Goal: Communication & Community: Answer question/provide support

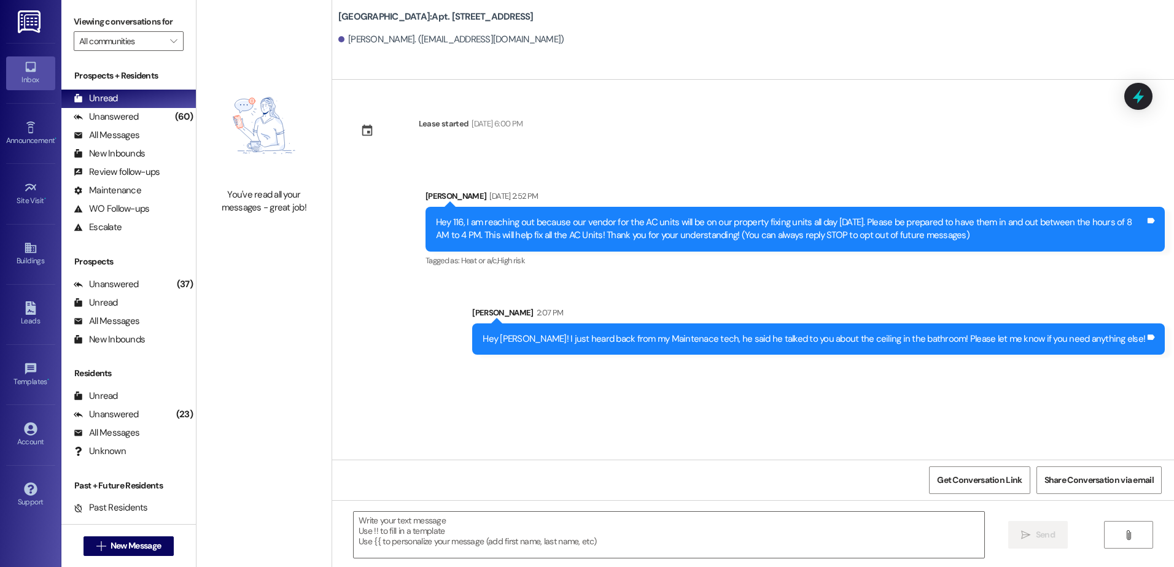
click at [118, 114] on div "Unanswered" at bounding box center [106, 117] width 65 height 13
click at [120, 99] on div "Unread (0)" at bounding box center [128, 99] width 134 height 18
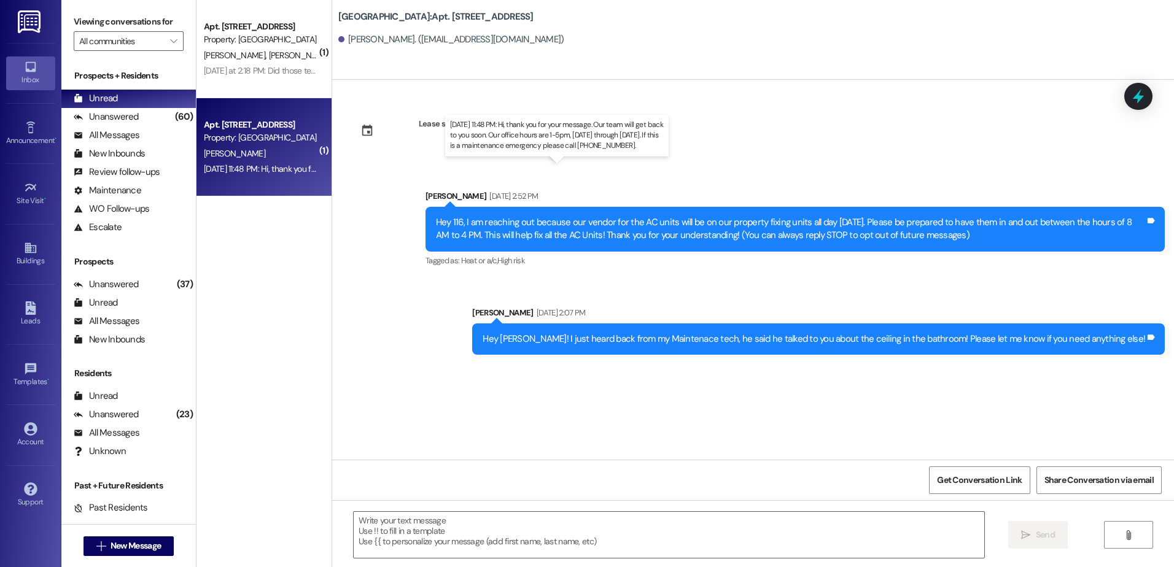
click at [246, 163] on div "[DATE] 11:48 PM: Hi, thank you for your message. Our team will get back to you …" at bounding box center [560, 168] width 712 height 11
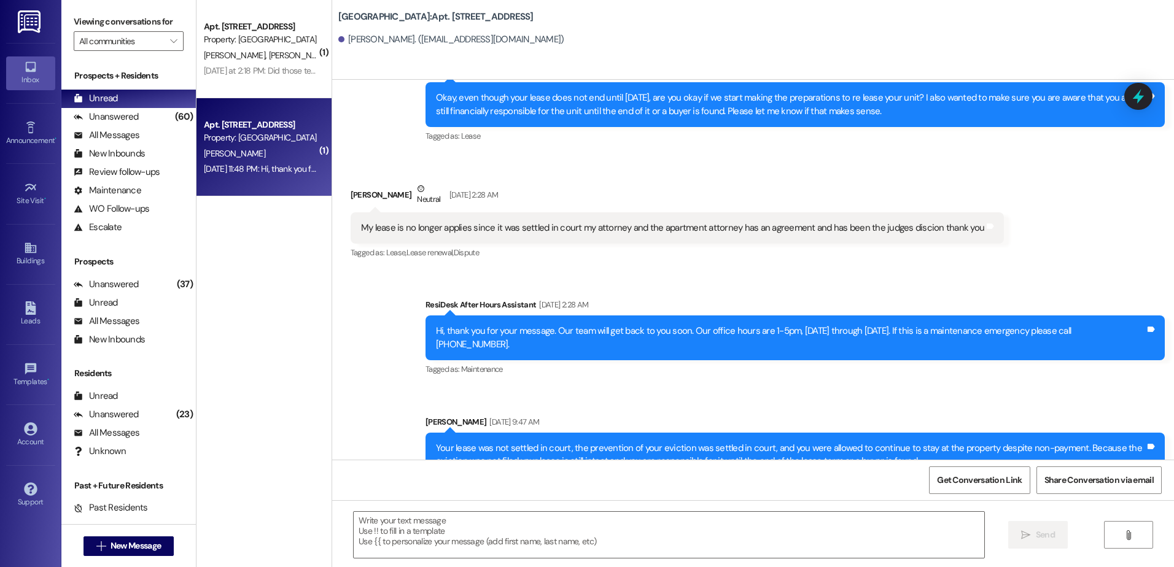
scroll to position [26013, 0]
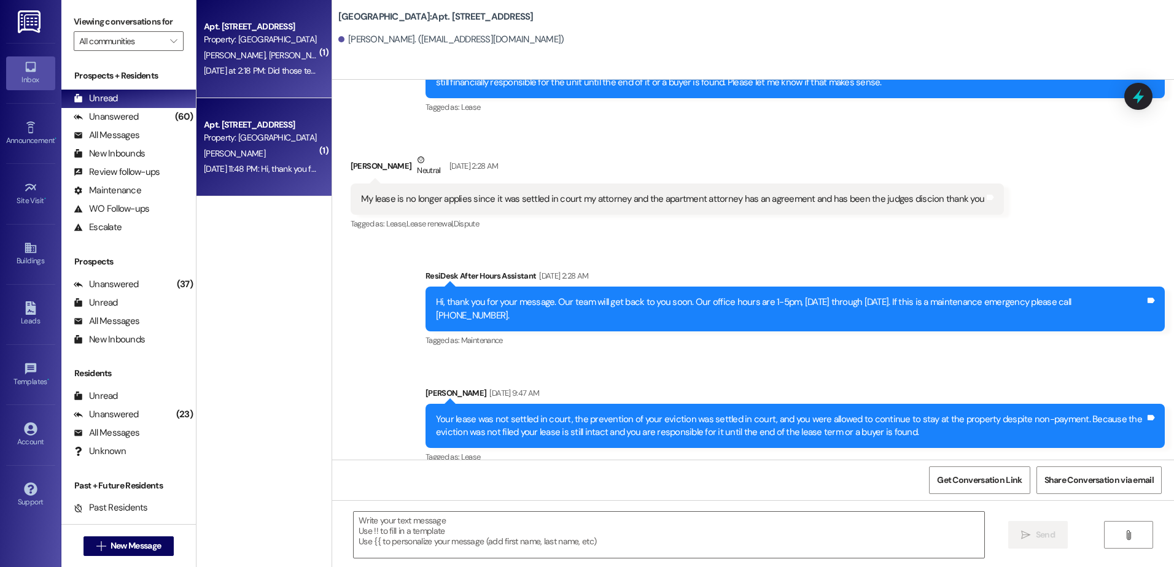
click at [231, 67] on div "[DATE] at 2:18 PM: Did those techs ever show up? [DATE] at 2:18 PM: Did those t…" at bounding box center [291, 70] width 174 height 11
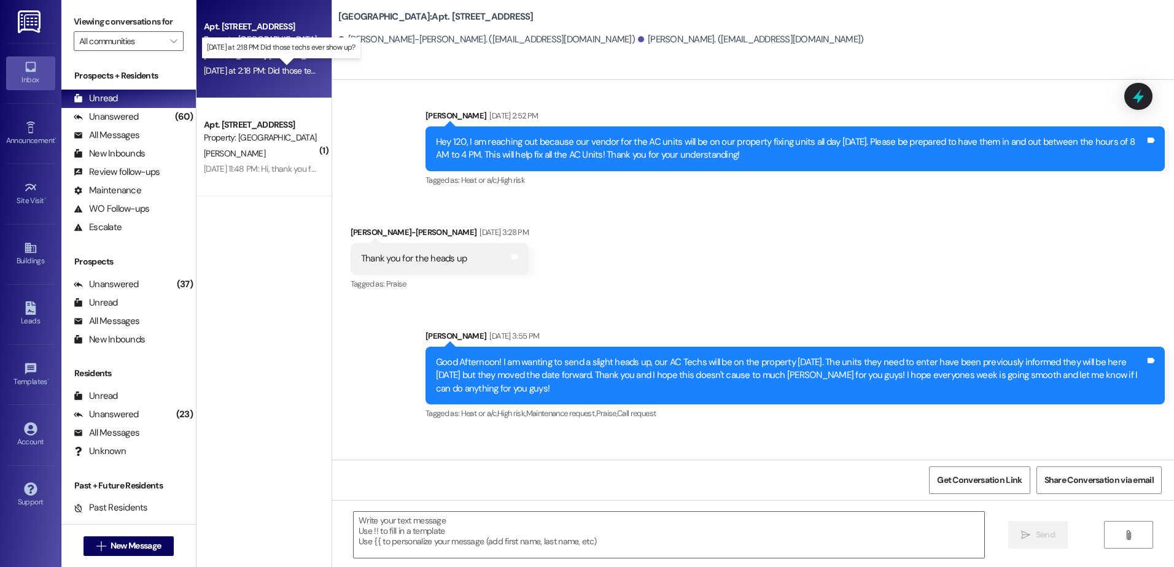
scroll to position [4142, 0]
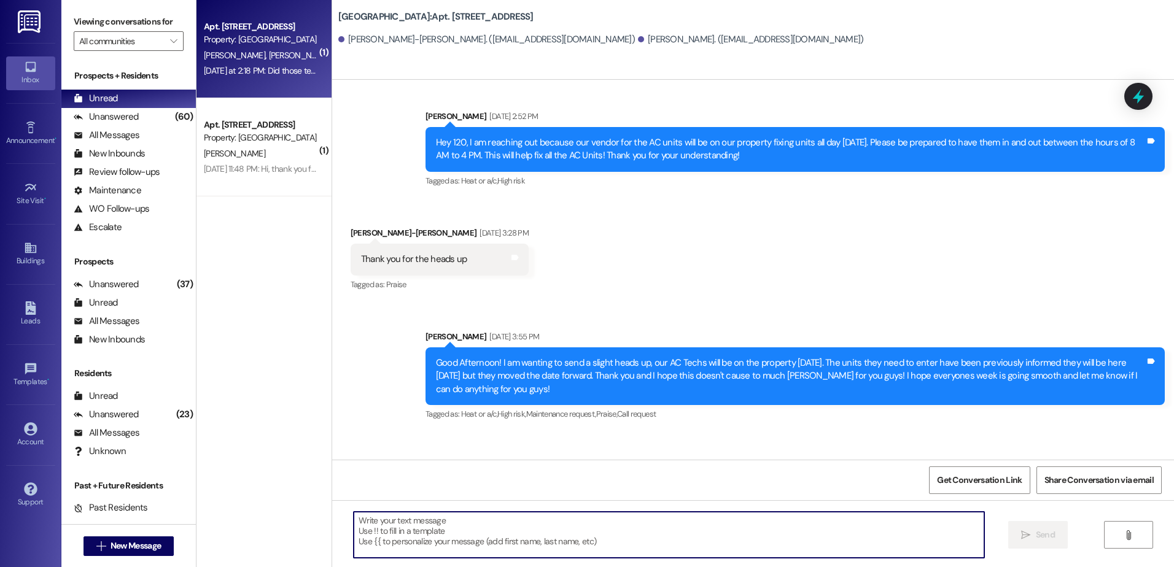
click at [373, 554] on textarea at bounding box center [669, 535] width 630 height 46
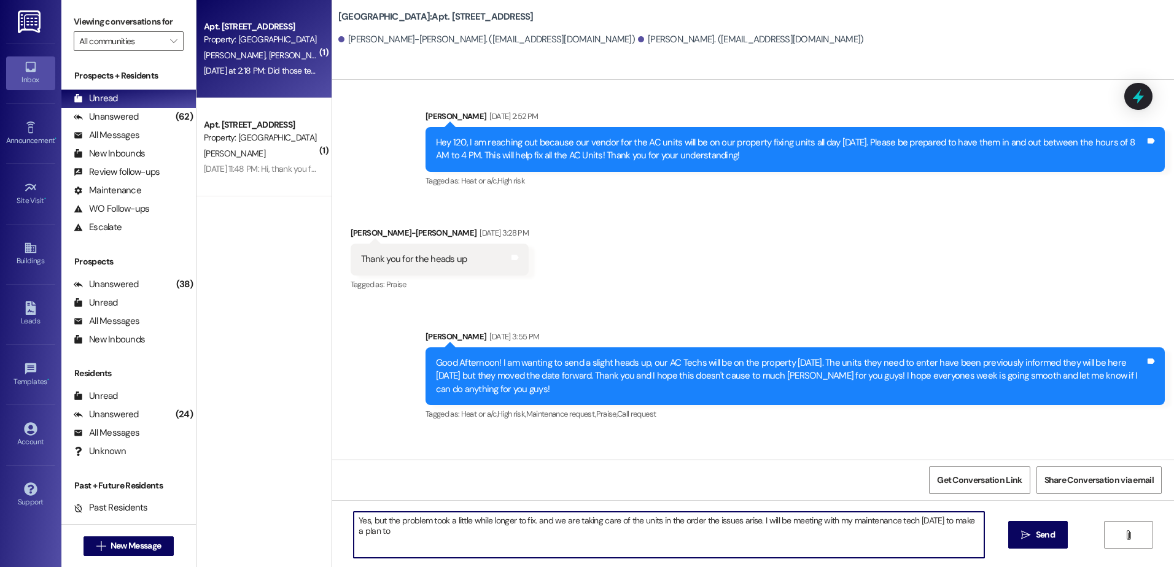
click at [395, 530] on textarea "Yes, but the problem took a little while longer to fix. and we are taking care …" at bounding box center [669, 535] width 630 height 46
type textarea "Yes, but the problem took a little while longer to fix. and we are taking care …"
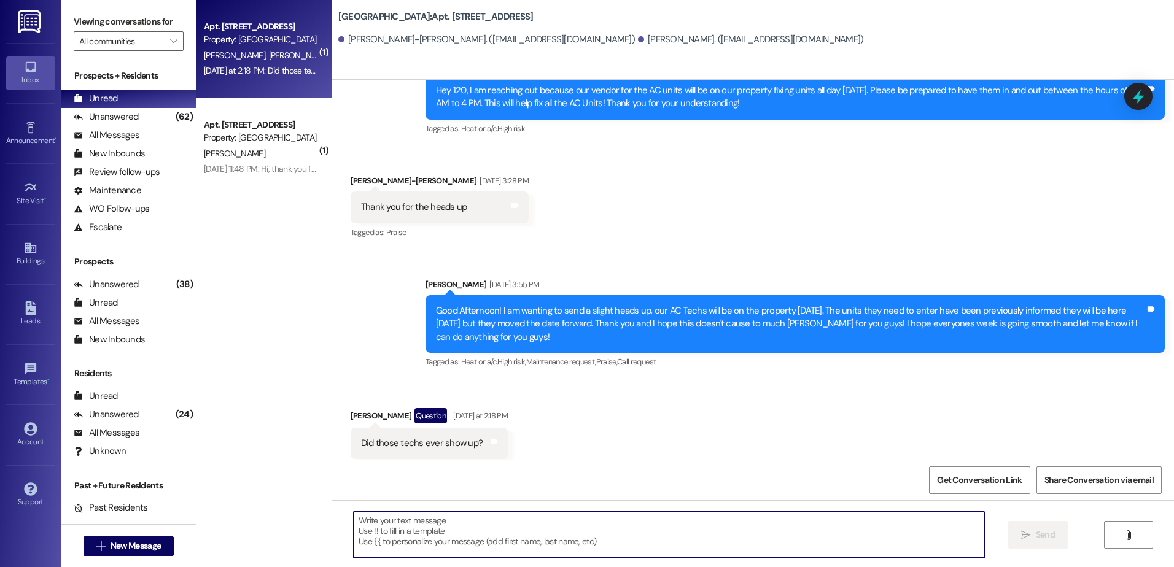
scroll to position [4241, 0]
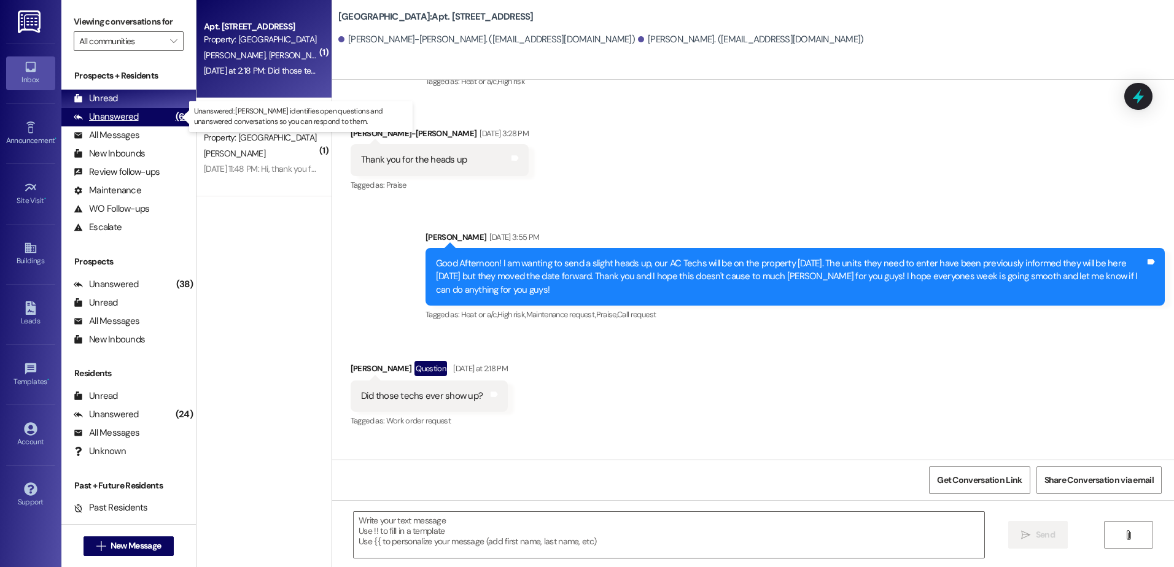
click at [113, 114] on div "Unanswered" at bounding box center [106, 117] width 65 height 13
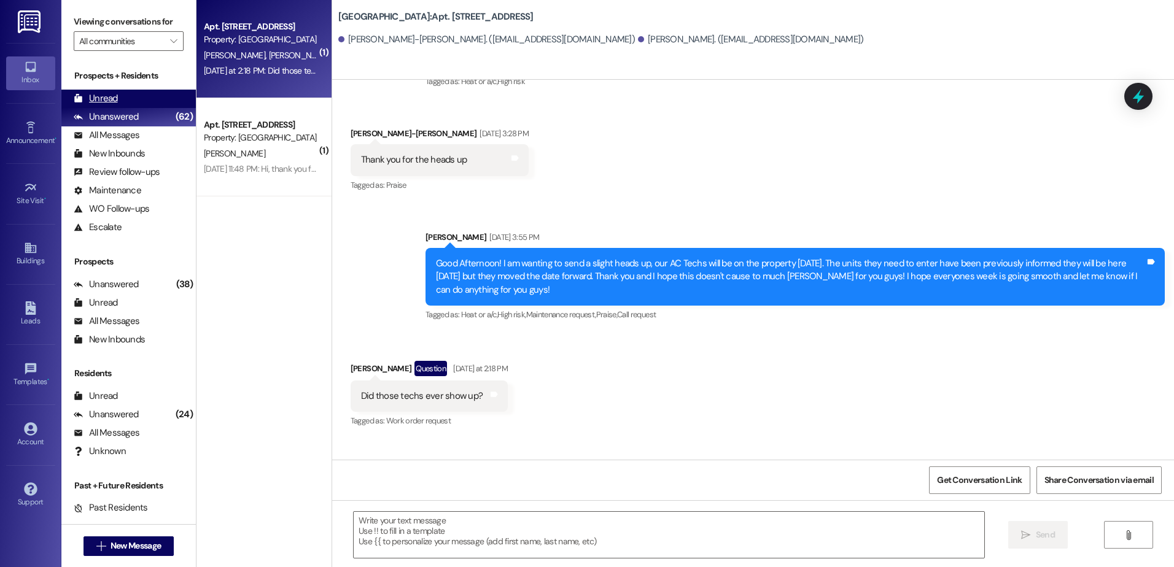
click at [112, 92] on div "Unread" at bounding box center [96, 98] width 44 height 13
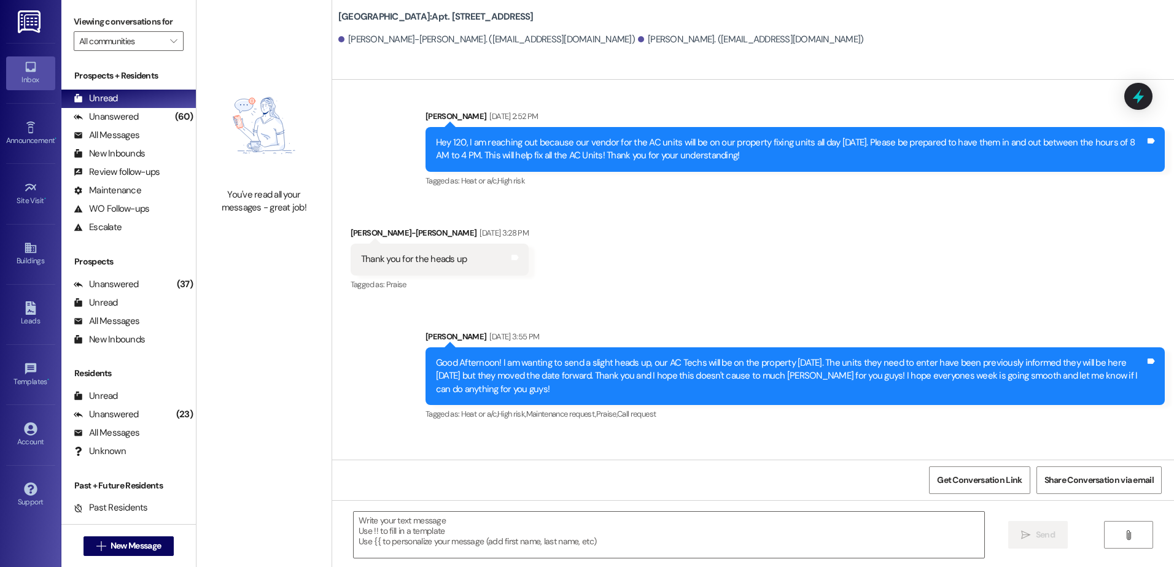
scroll to position [4259, 0]
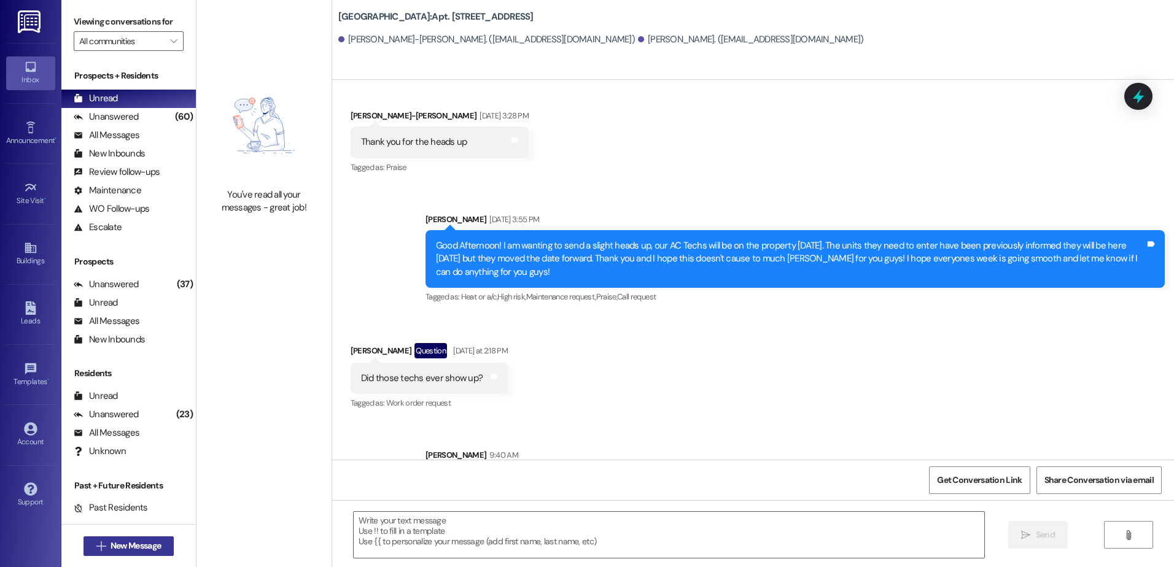
click at [124, 553] on button " New Message" at bounding box center [129, 547] width 91 height 20
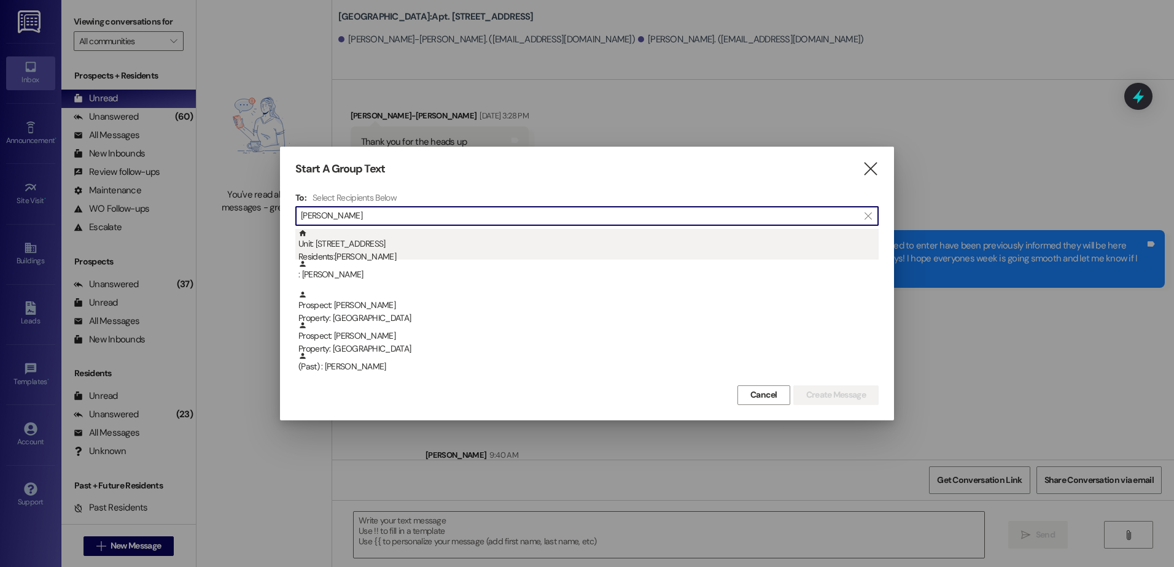
type input "[PERSON_NAME]"
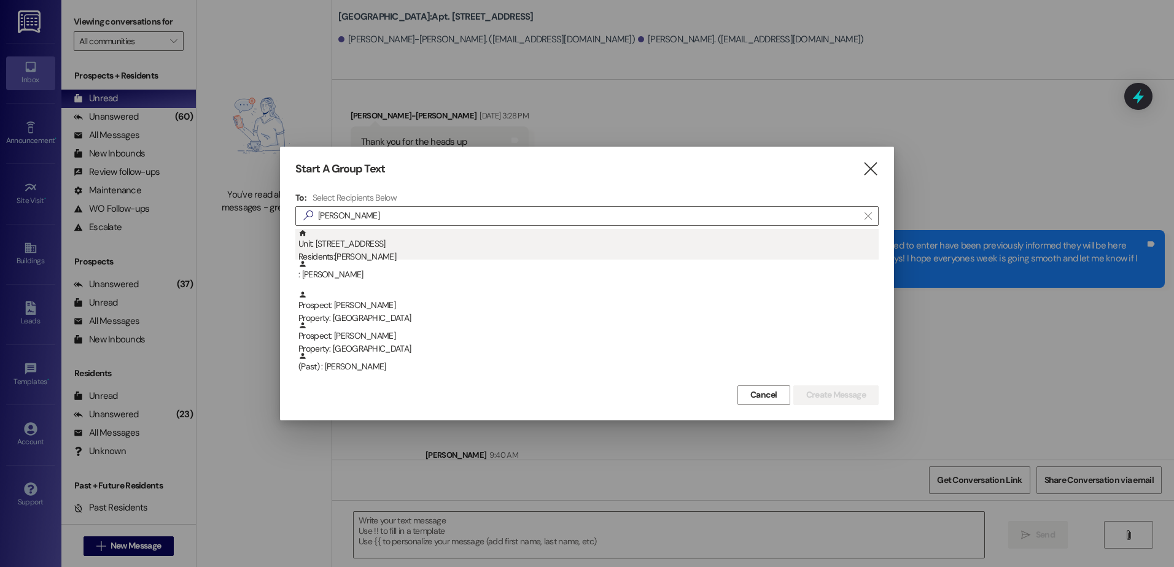
click at [430, 248] on div "Unit: 506 - 1 Central Park Residents: [PERSON_NAME]" at bounding box center [588, 246] width 580 height 35
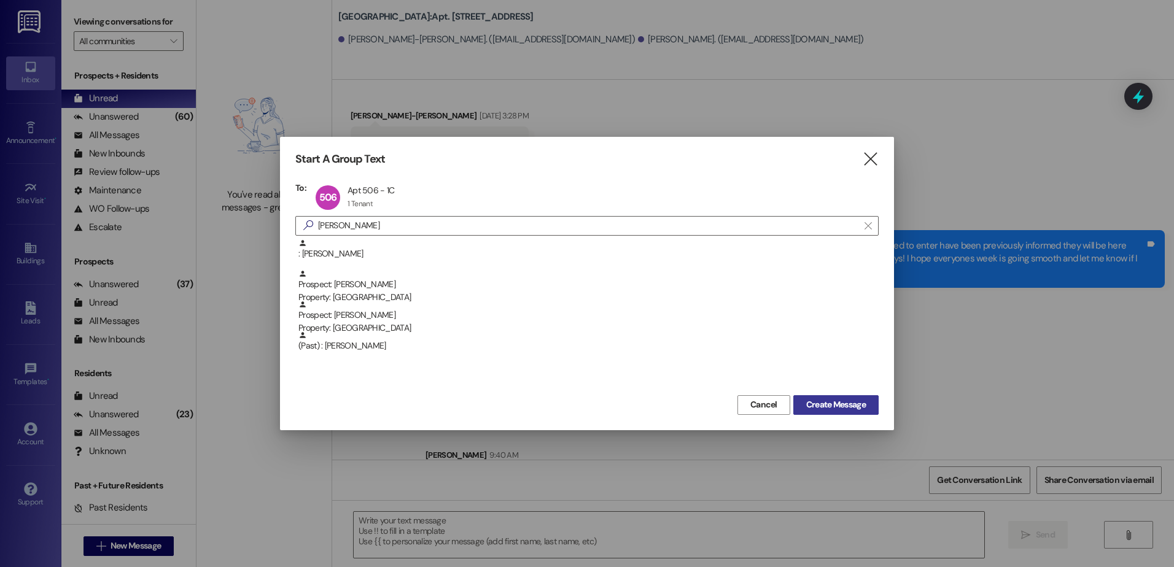
click at [853, 406] on span "Create Message" at bounding box center [836, 405] width 60 height 13
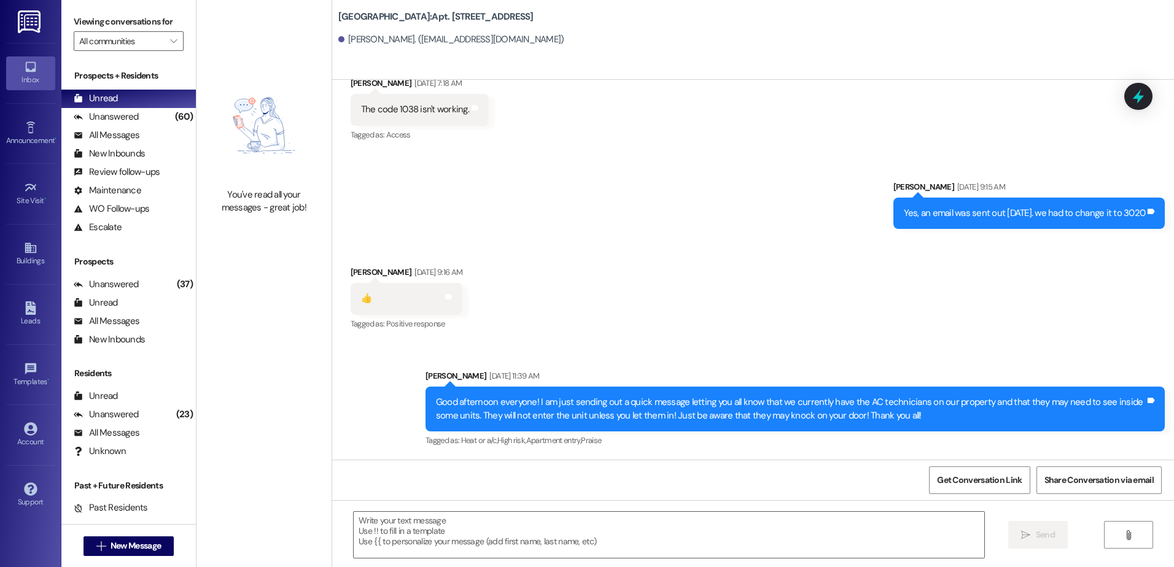
scroll to position [5063, 0]
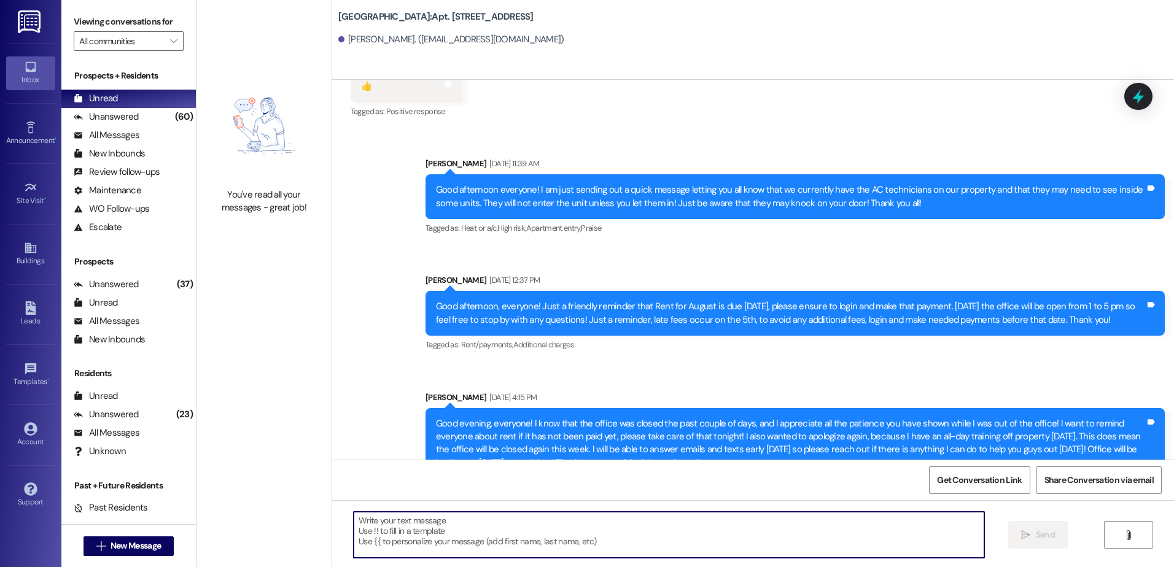
click at [402, 538] on textarea at bounding box center [669, 535] width 630 height 46
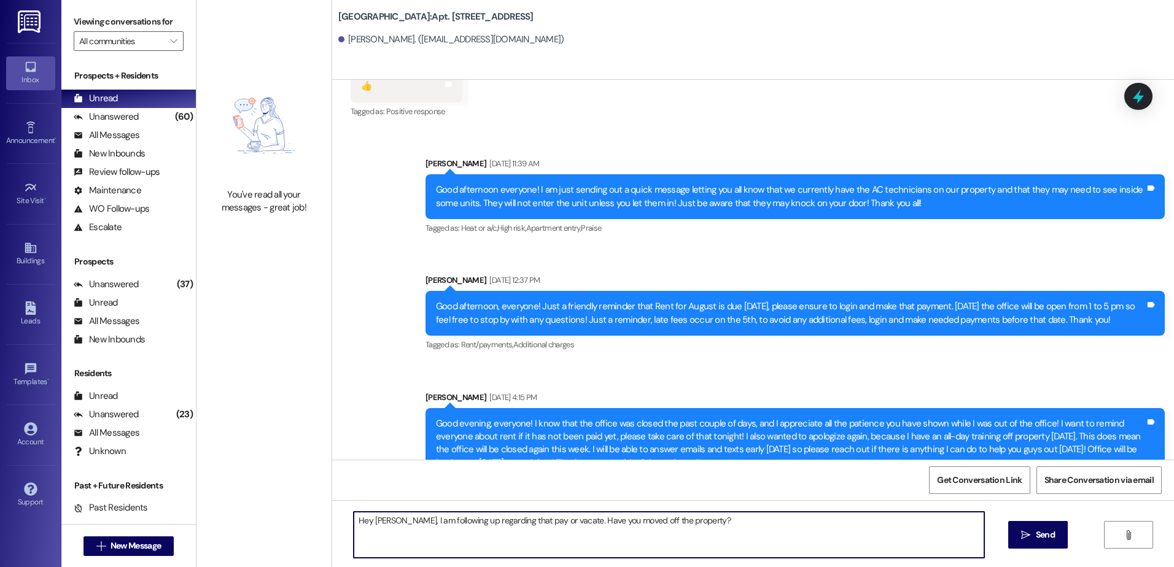
type textarea "Hey [PERSON_NAME], I am following up regarding that pay or vacate. Have you mov…"
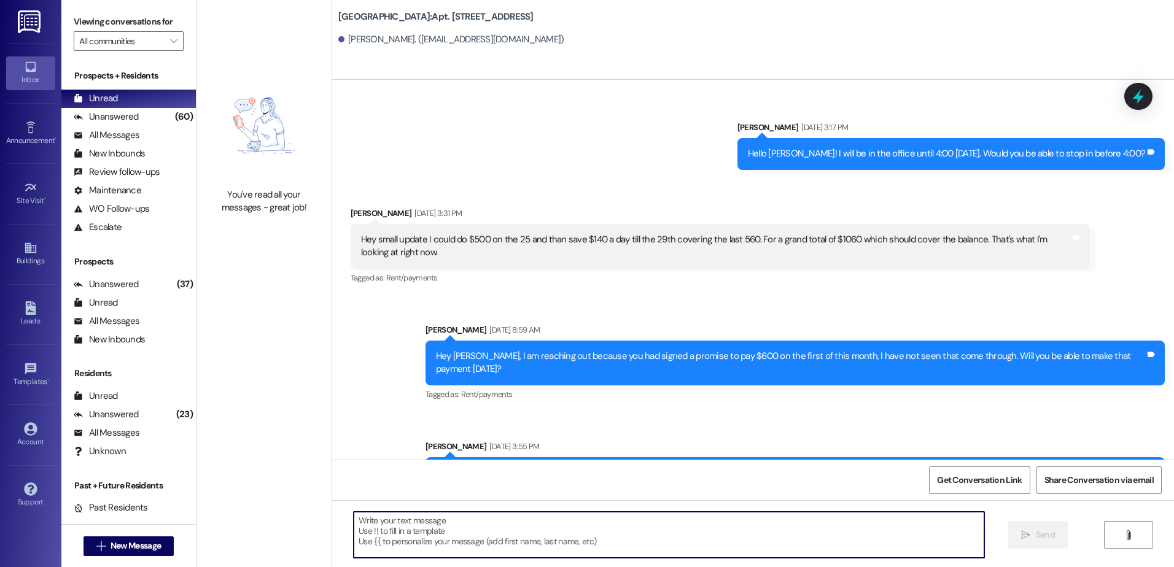
scroll to position [5838, 0]
